Goal: Information Seeking & Learning: Learn about a topic

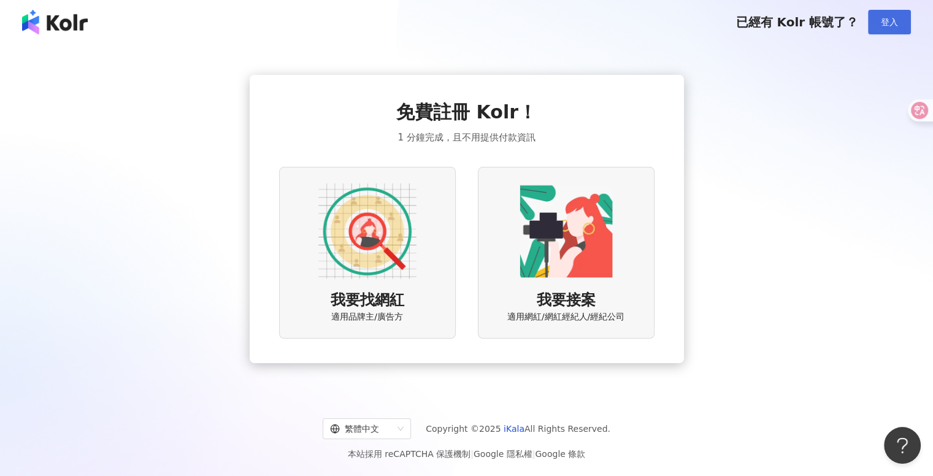
click at [881, 24] on span "登入" at bounding box center [889, 22] width 17 height 10
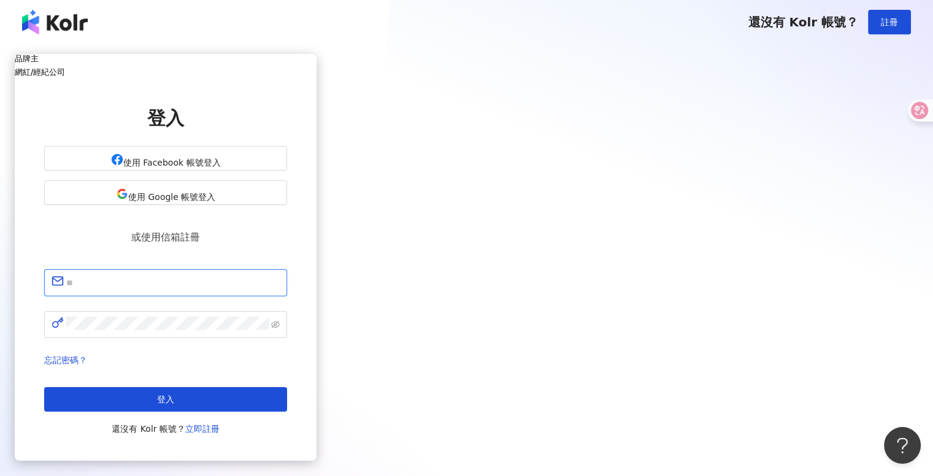
click at [280, 275] on input "text" at bounding box center [172, 283] width 213 height 16
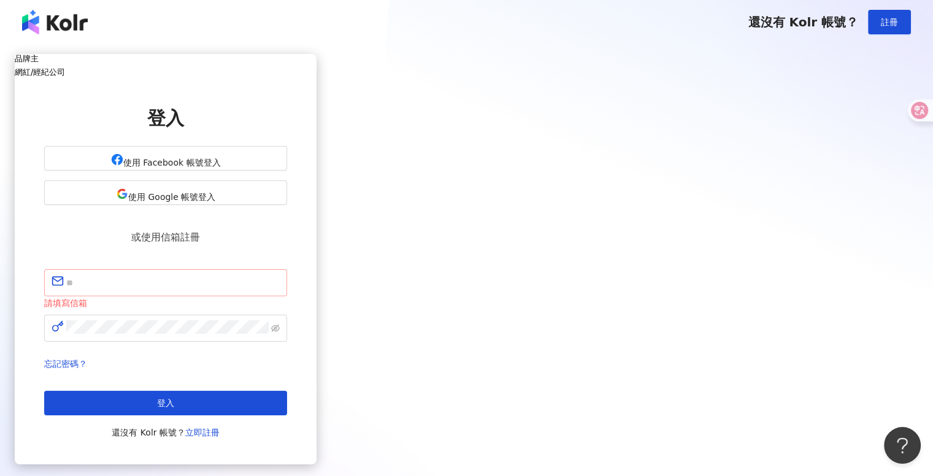
click at [287, 269] on span at bounding box center [165, 282] width 243 height 27
click at [280, 275] on input "text" at bounding box center [172, 283] width 213 height 16
click at [215, 199] on span "使用 Google 帳號登入" at bounding box center [171, 197] width 87 height 10
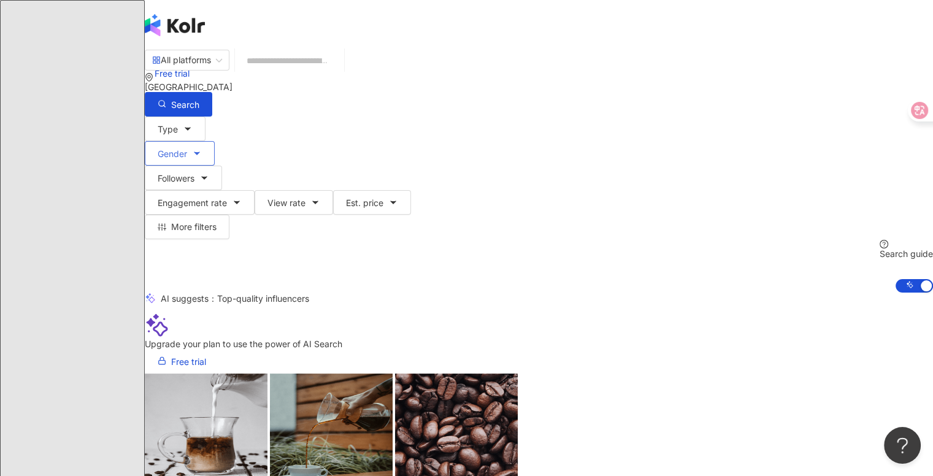
click at [202, 148] on icon "button" at bounding box center [197, 153] width 10 height 10
click at [193, 125] on icon "button" at bounding box center [188, 129] width 10 height 10
click at [339, 72] on input "search" at bounding box center [289, 60] width 99 height 23
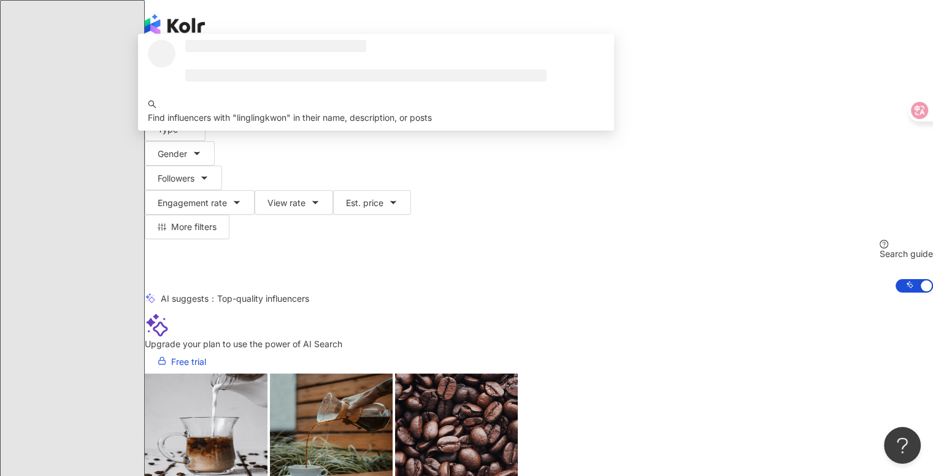
type input "**********"
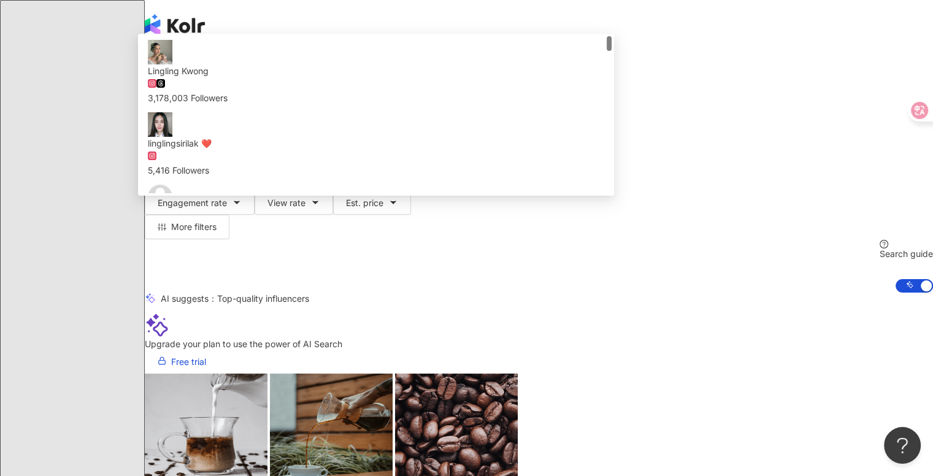
click at [406, 105] on div "3,178,003 Followers" at bounding box center [376, 97] width 456 height 13
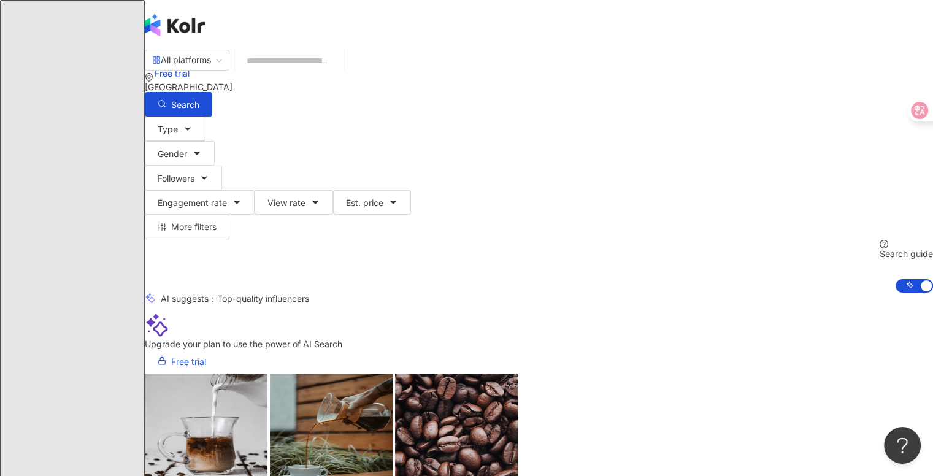
click at [326, 72] on input "search" at bounding box center [289, 60] width 99 height 23
